Goal: Obtain resource: Download file/media

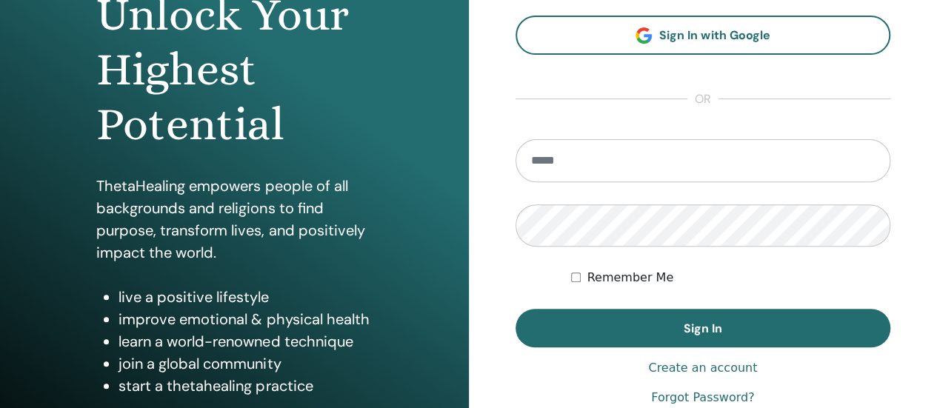
scroll to position [96, 0]
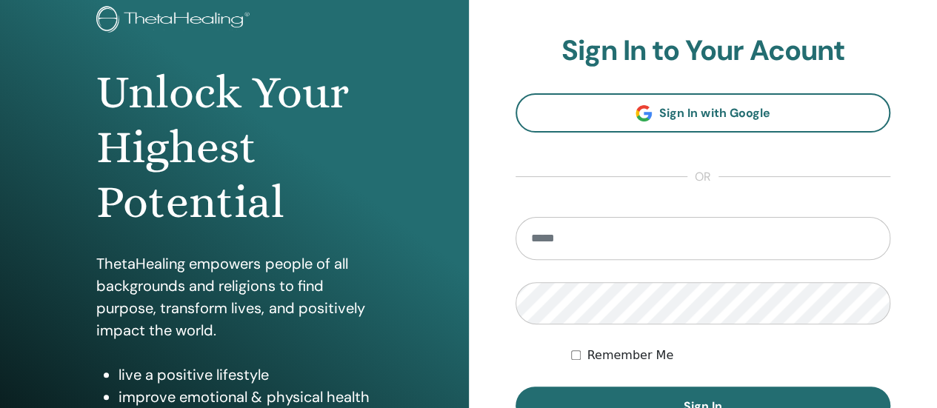
click at [583, 232] on input "email" at bounding box center [704, 238] width 376 height 43
type input "**********"
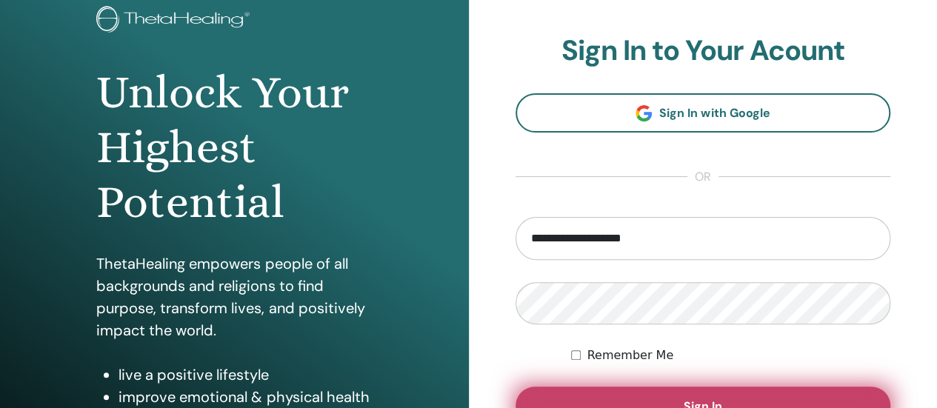
click at [615, 399] on button "Sign In" at bounding box center [704, 406] width 376 height 39
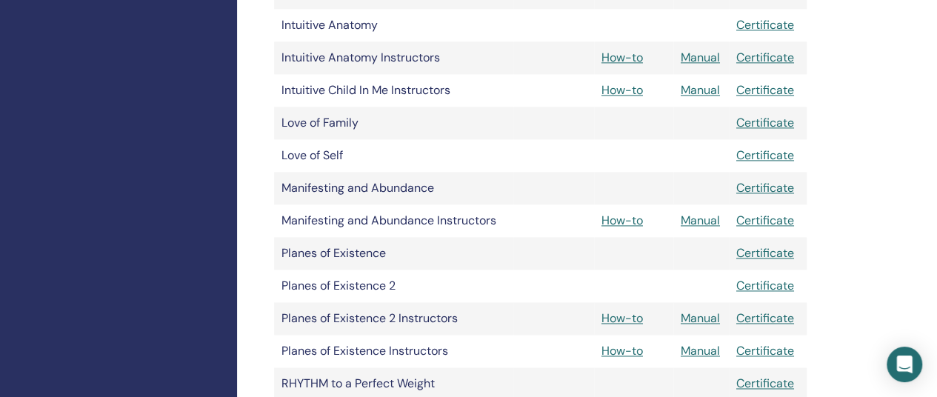
scroll to position [978, 0]
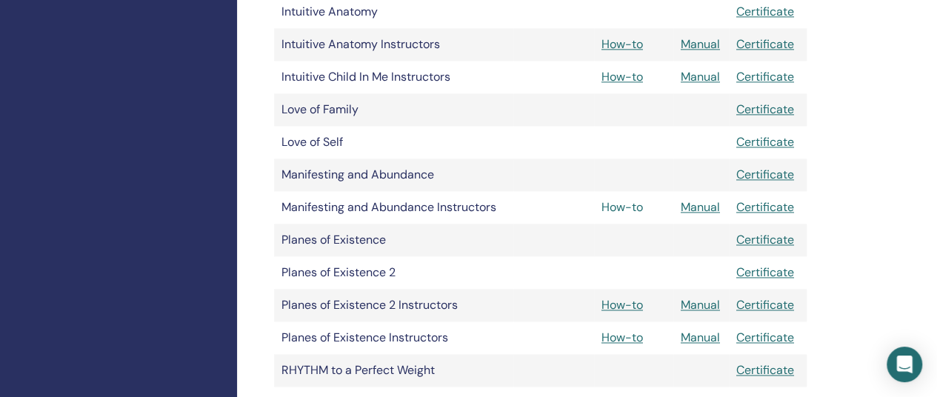
click at [627, 201] on link "How-to" at bounding box center [622, 207] width 41 height 16
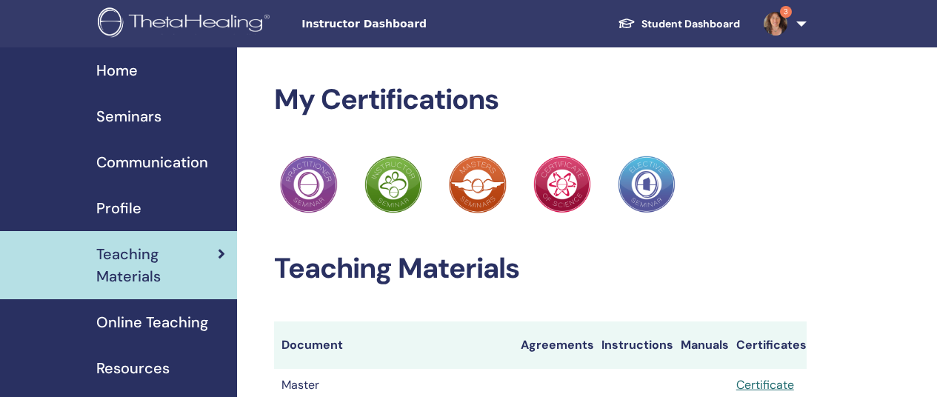
scroll to position [978, 0]
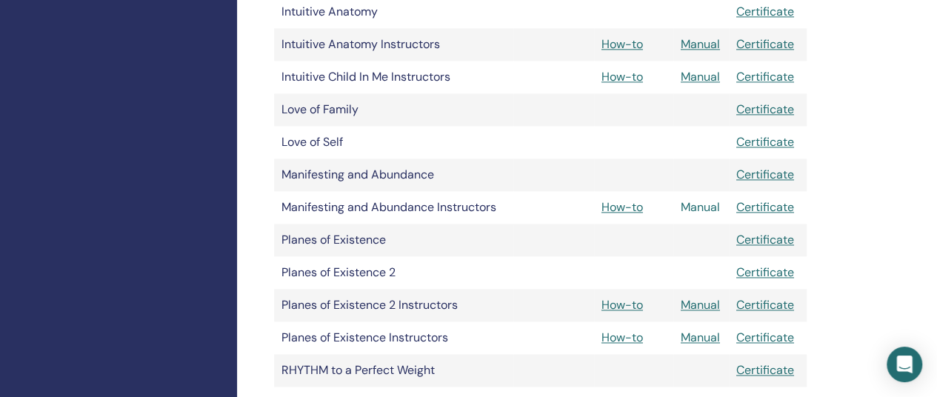
click at [702, 207] on link "Manual" at bounding box center [700, 207] width 39 height 16
